Goal: Find specific page/section: Find specific page/section

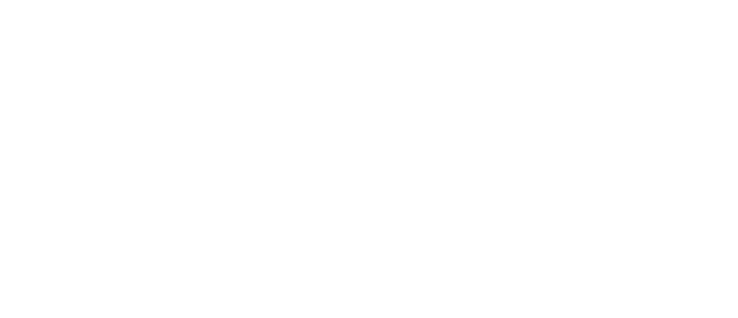
click at [22, 163] on icon at bounding box center [16, 176] width 27 height 27
